Goal: Transaction & Acquisition: Purchase product/service

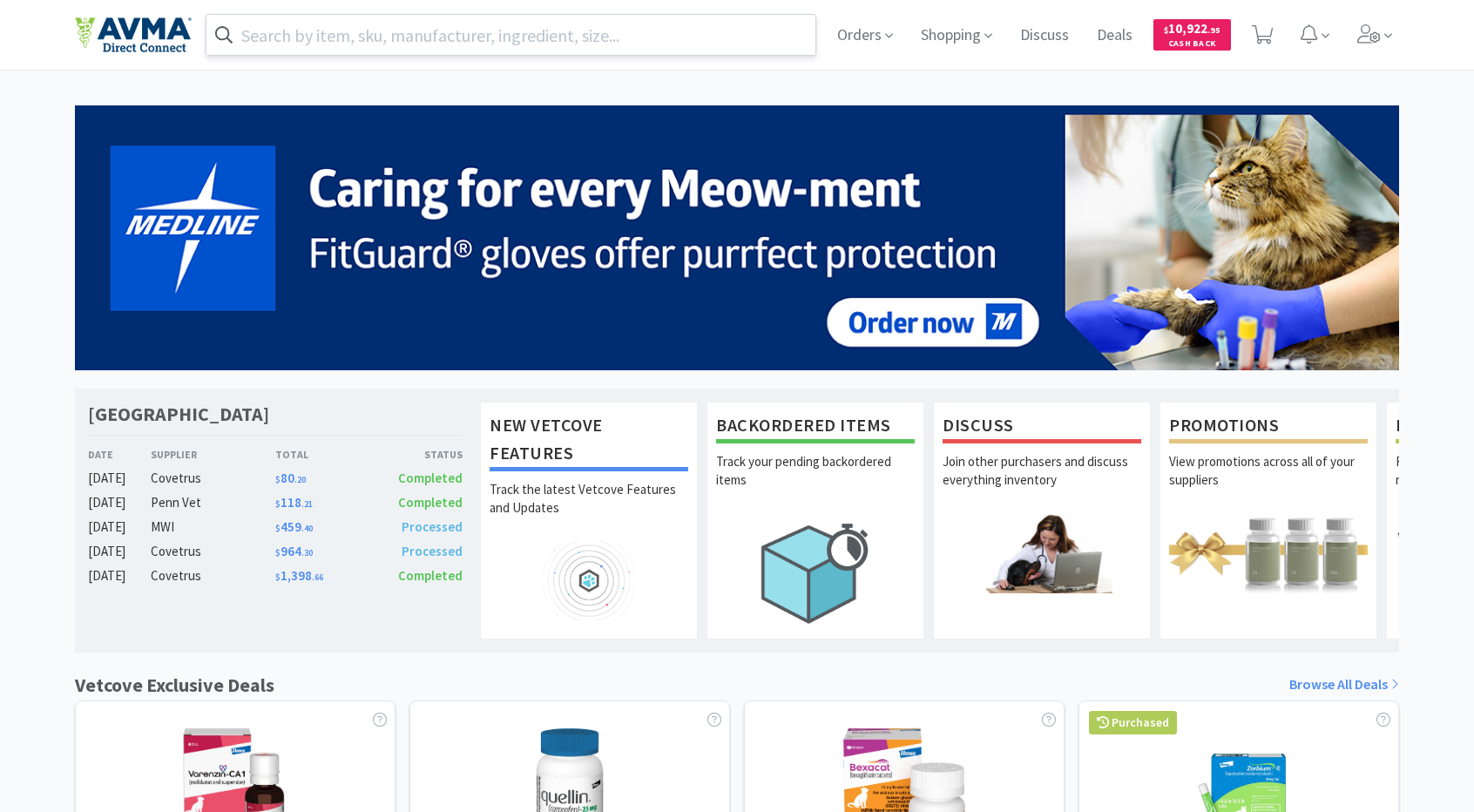
click at [679, 34] on input "text" at bounding box center [511, 34] width 609 height 40
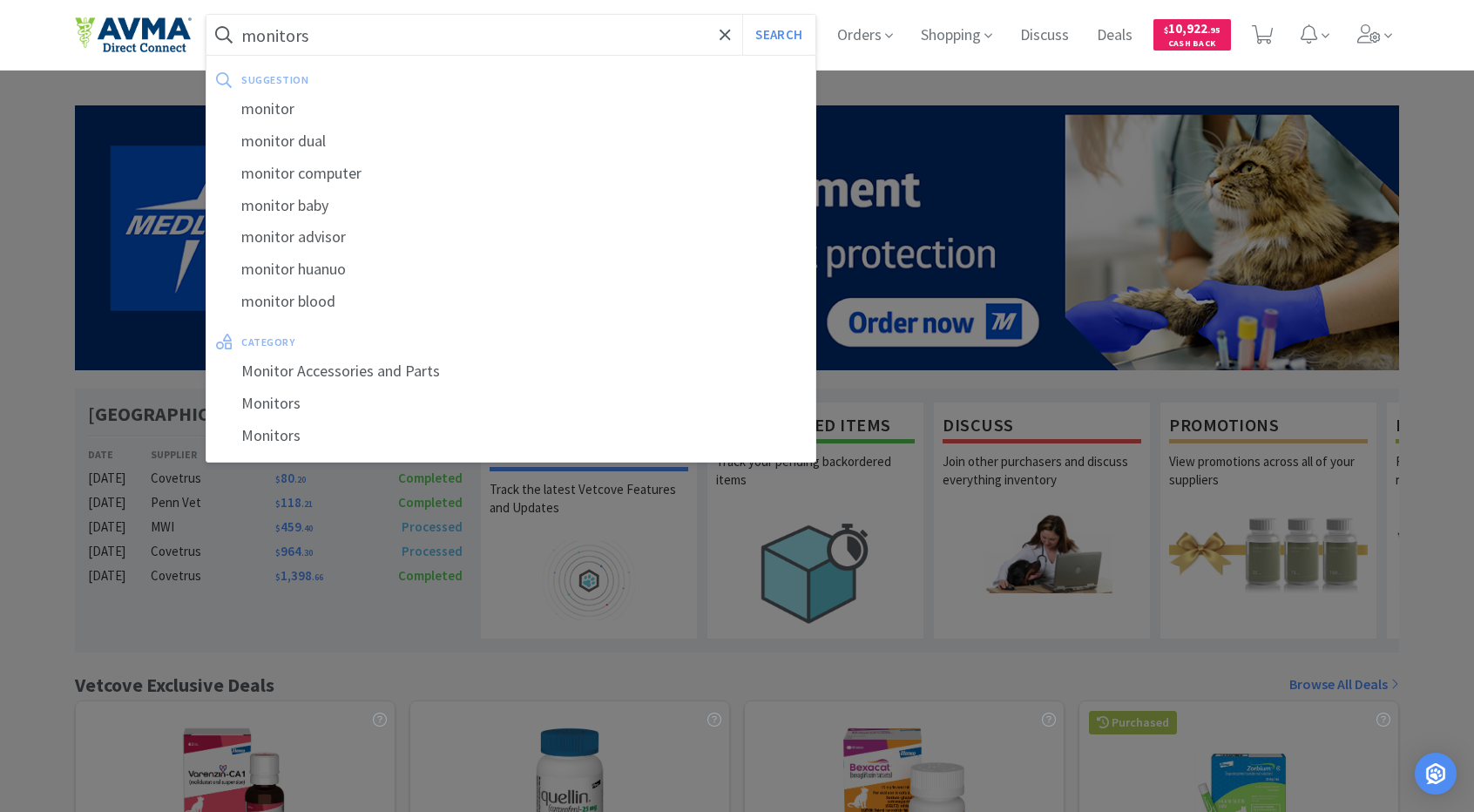
type input "monitors"
click at [742, 15] on button "Search" at bounding box center [778, 34] width 72 height 40
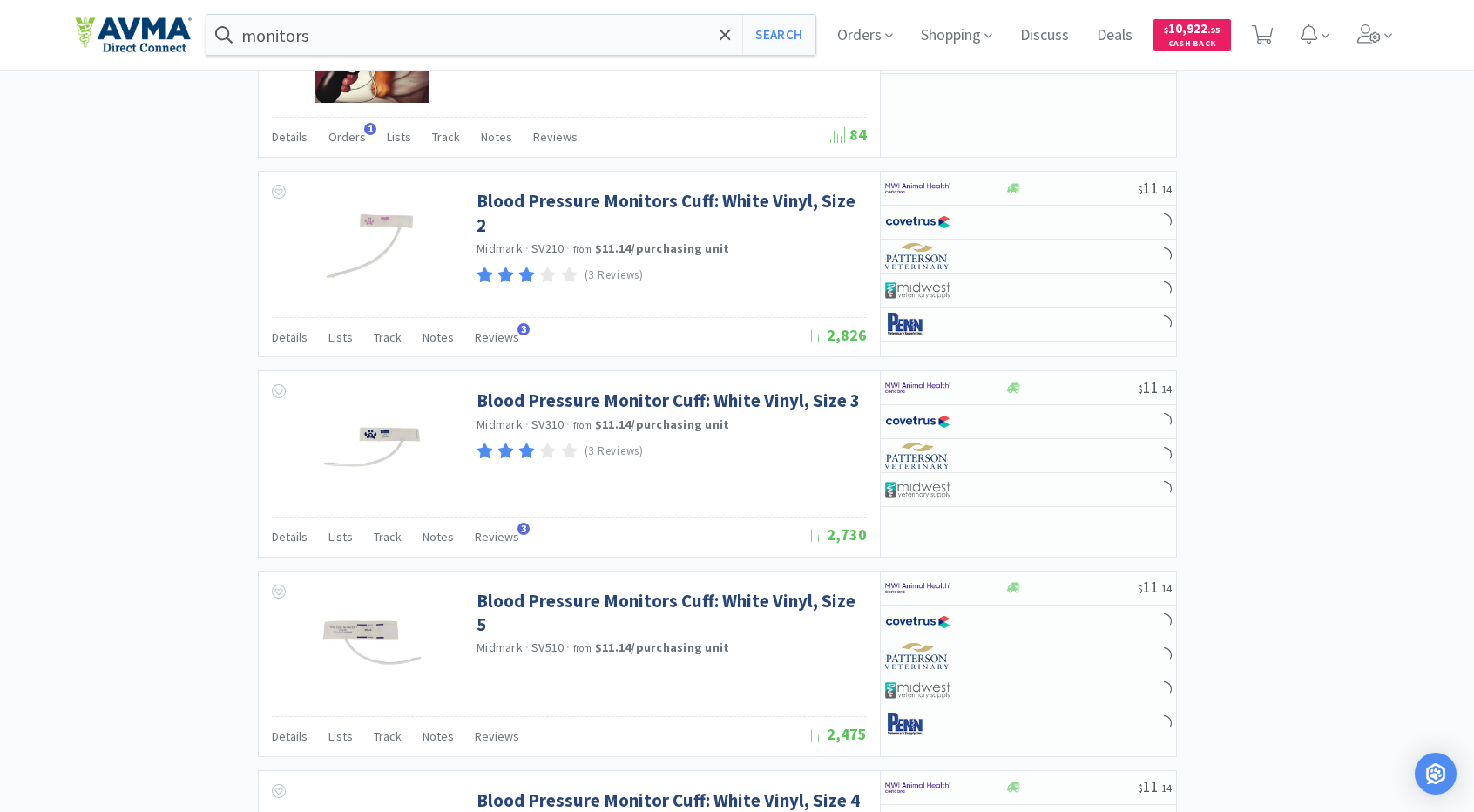
select select "2"
select select "3"
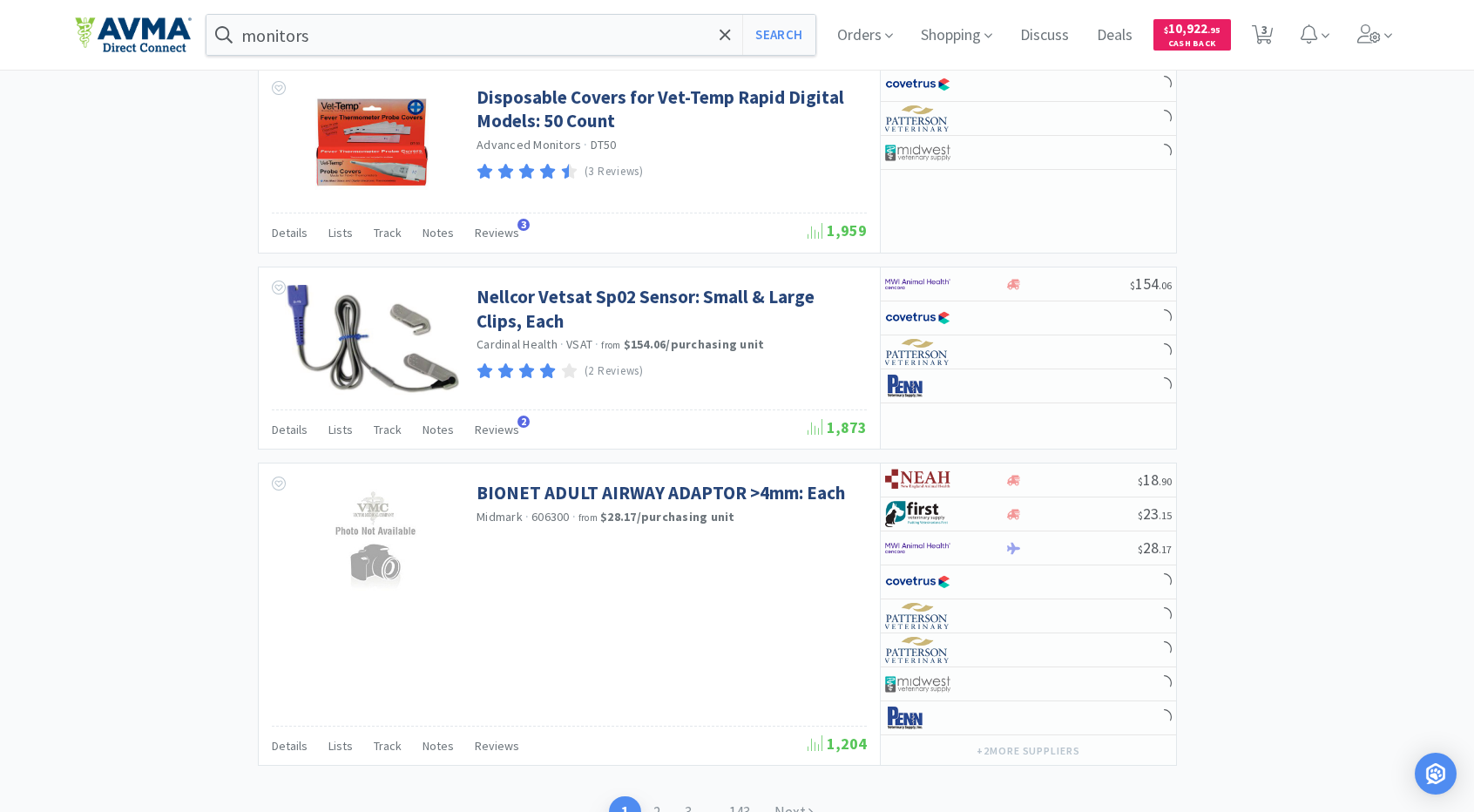
scroll to position [2638, 0]
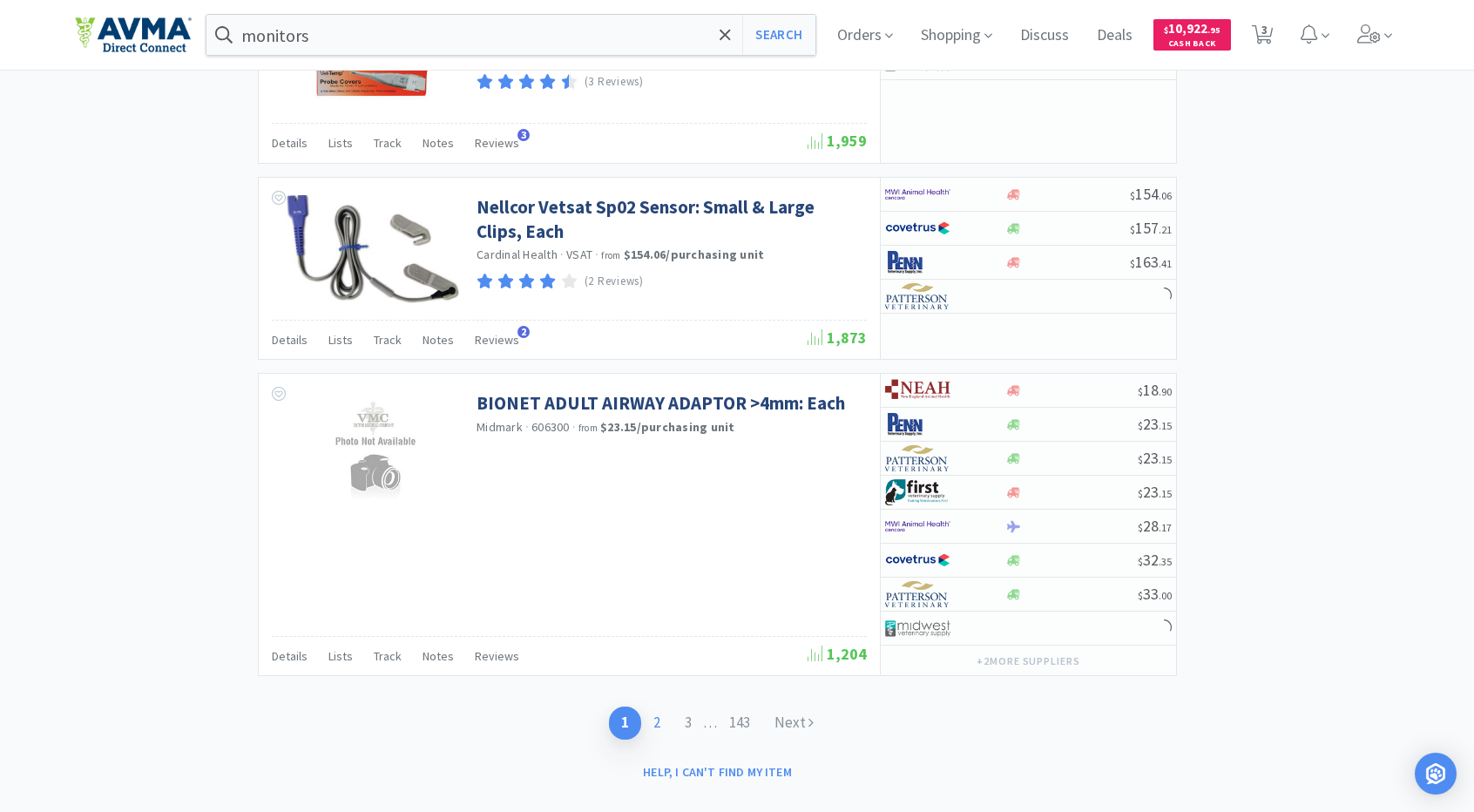
click at [658, 707] on link "2" at bounding box center [658, 723] width 32 height 33
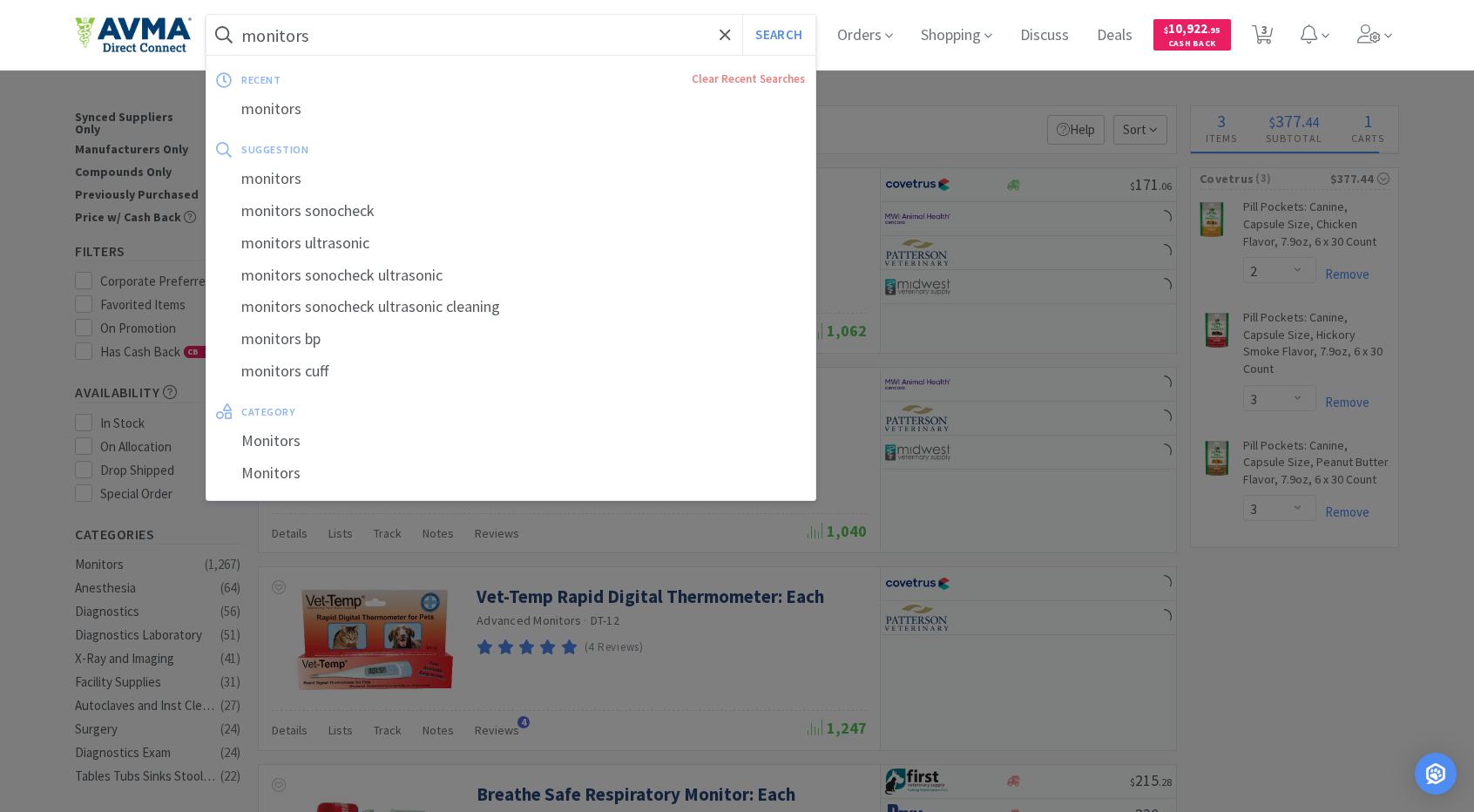
click at [344, 31] on input "monitors" at bounding box center [511, 34] width 609 height 40
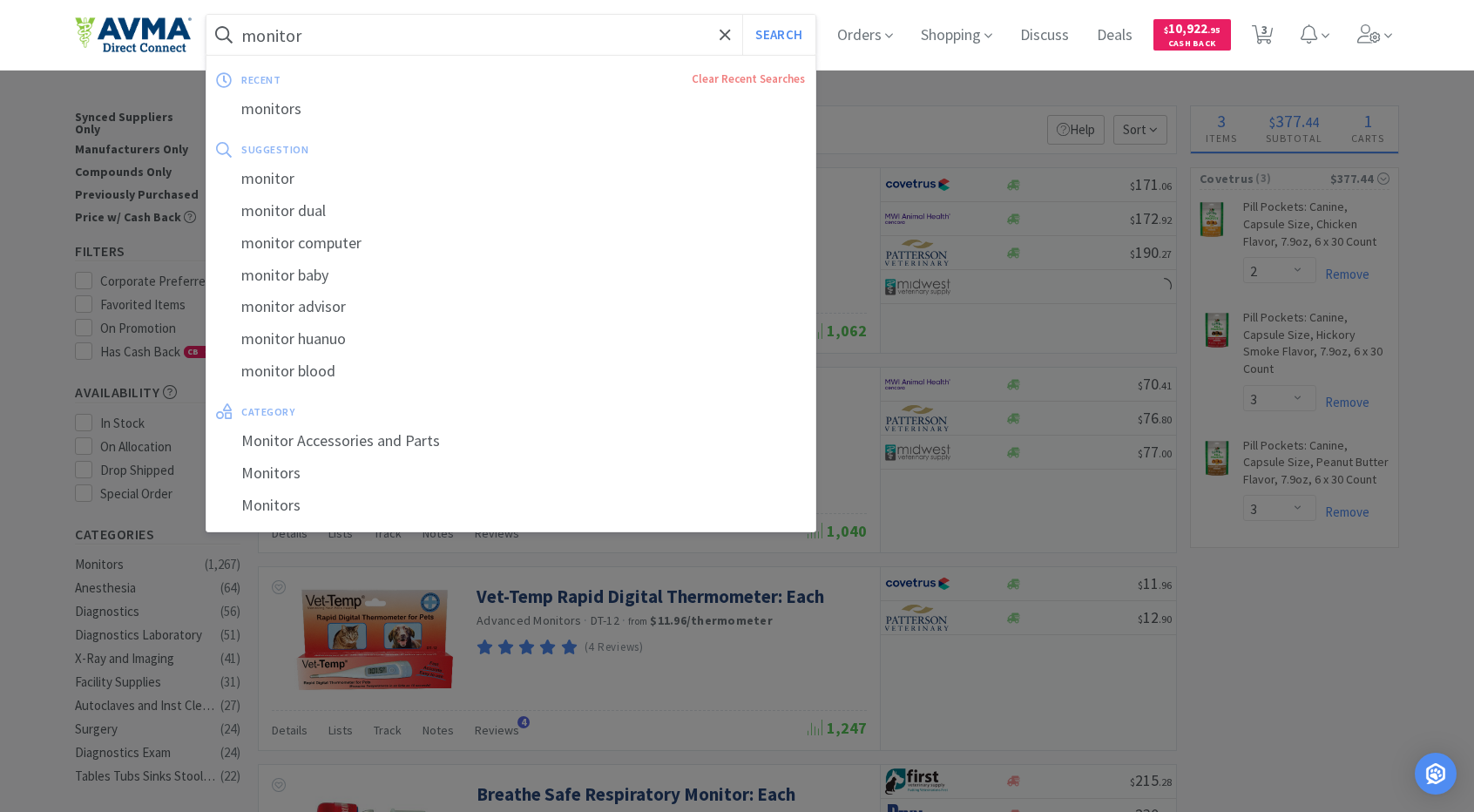
type input "monitor"
click at [742, 15] on button "Search" at bounding box center [778, 34] width 72 height 40
